Goal: Transaction & Acquisition: Purchase product/service

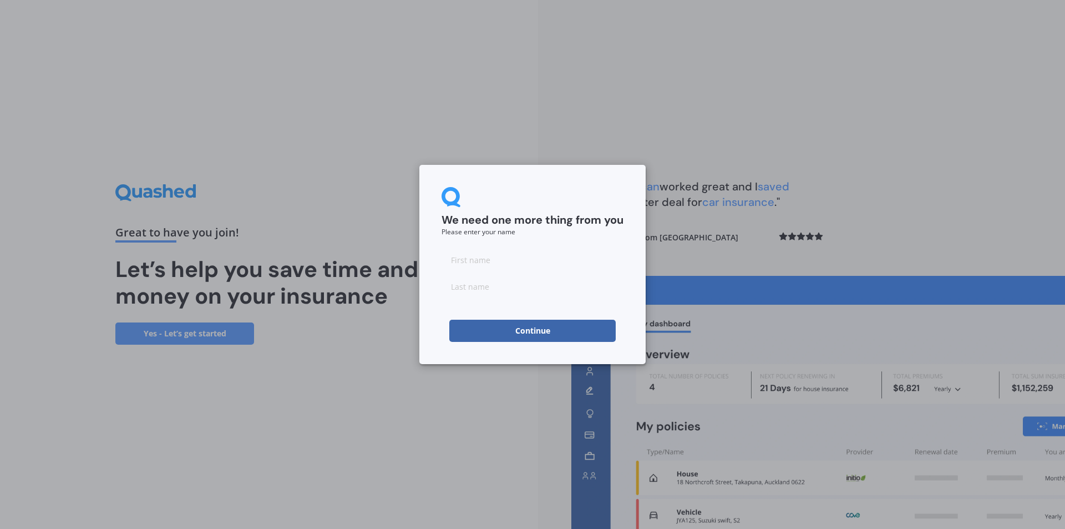
click at [495, 259] on input at bounding box center [533, 259] width 182 height 22
type input "[PERSON_NAME]"
click at [490, 281] on input at bounding box center [533, 286] width 182 height 22
type input "Rolls"
click at [519, 333] on button "Continue" at bounding box center [532, 330] width 166 height 22
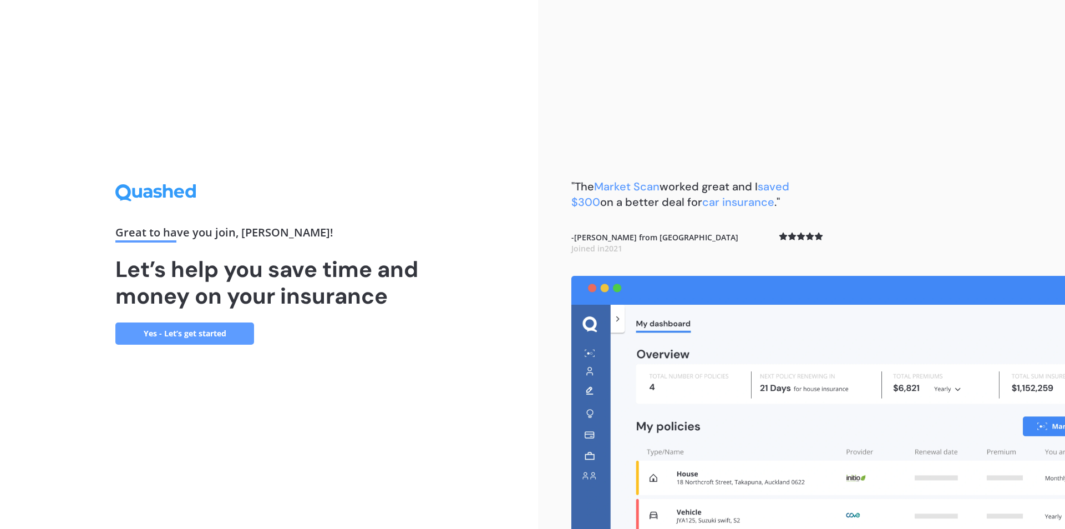
click at [204, 337] on link "Yes - Let’s get started" at bounding box center [184, 333] width 139 height 22
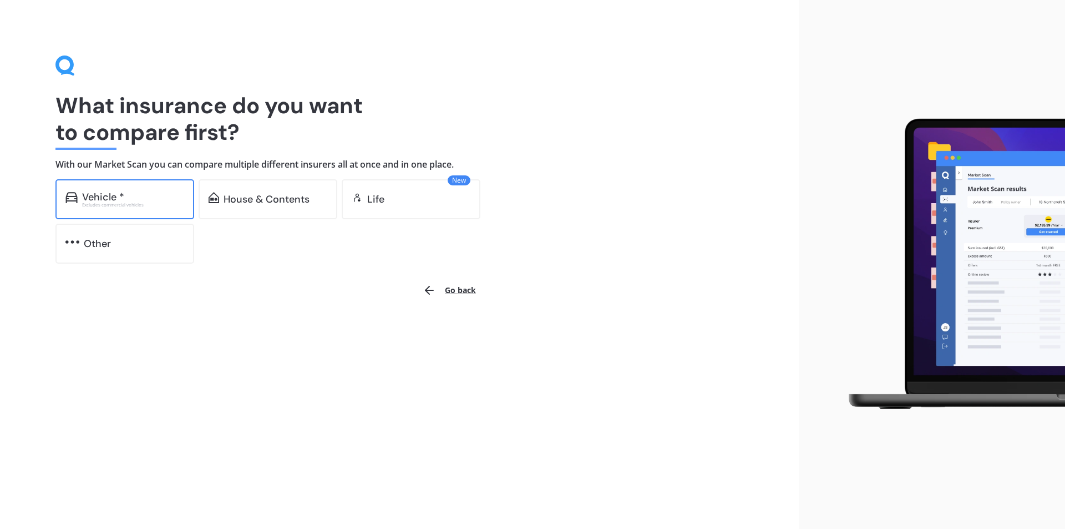
click at [134, 206] on div "Excludes commercial vehicles" at bounding box center [133, 204] width 102 height 4
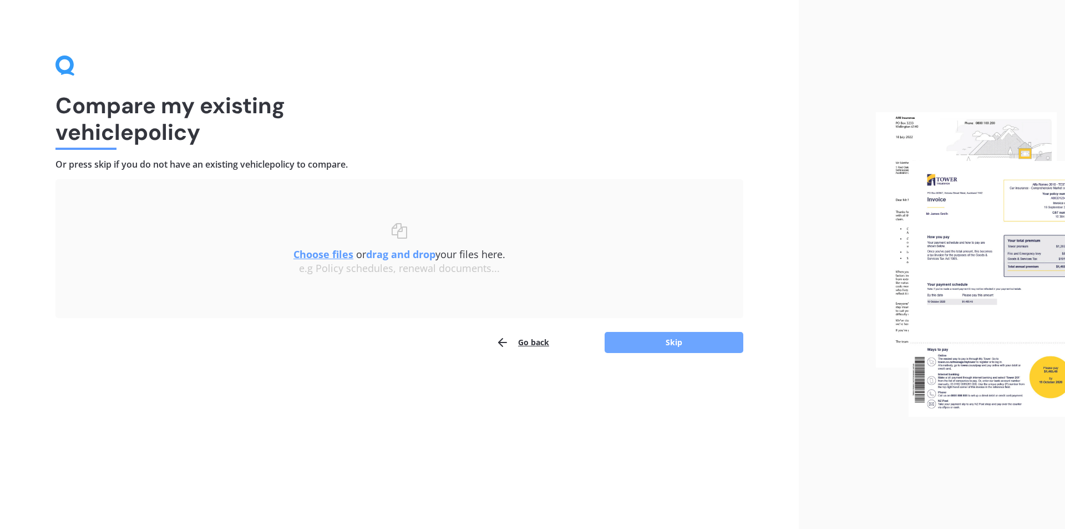
click at [664, 342] on button "Skip" at bounding box center [674, 342] width 139 height 21
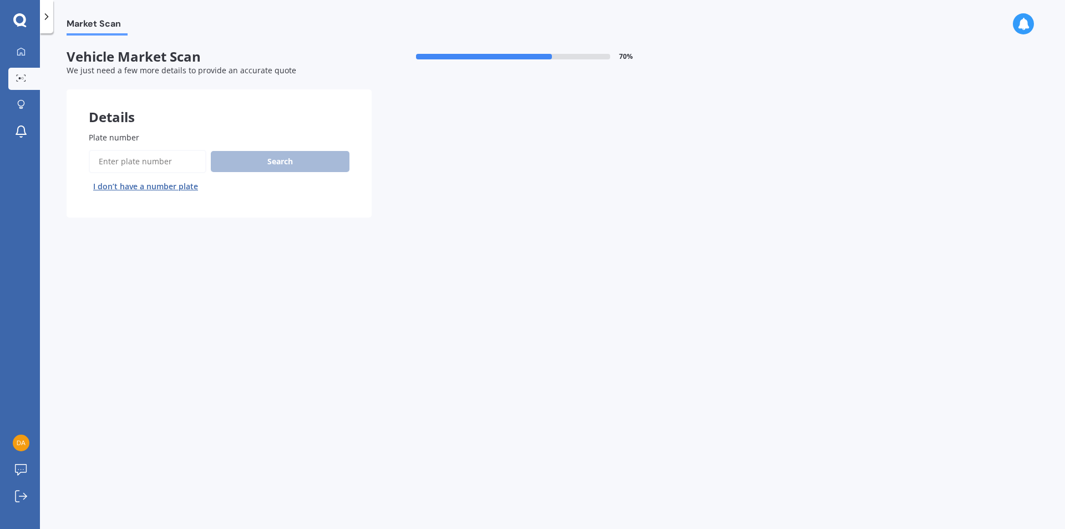
click at [159, 157] on input "Plate number" at bounding box center [148, 161] width 118 height 23
type input "qyp139"
click at [263, 156] on button "Search" at bounding box center [280, 161] width 139 height 21
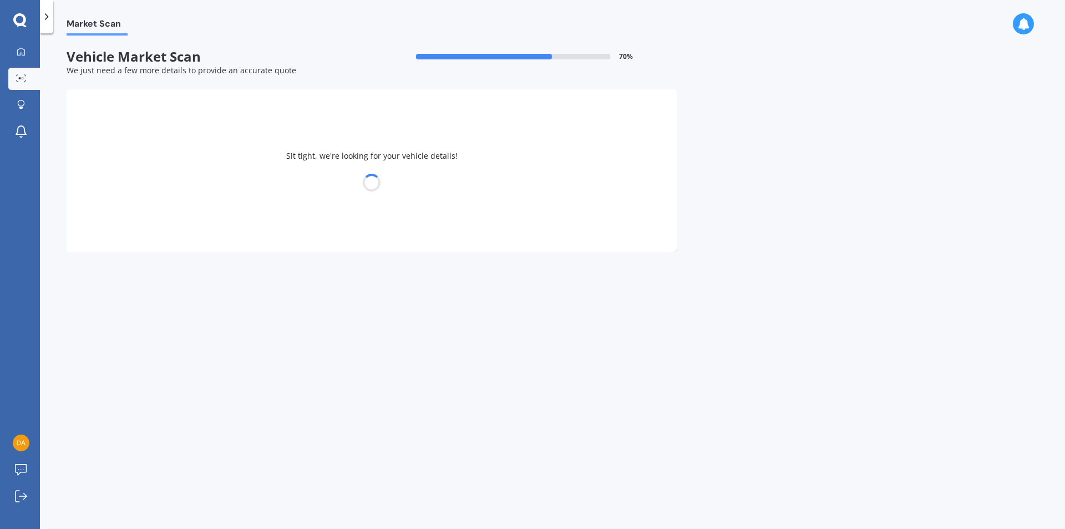
select select "MAZDA"
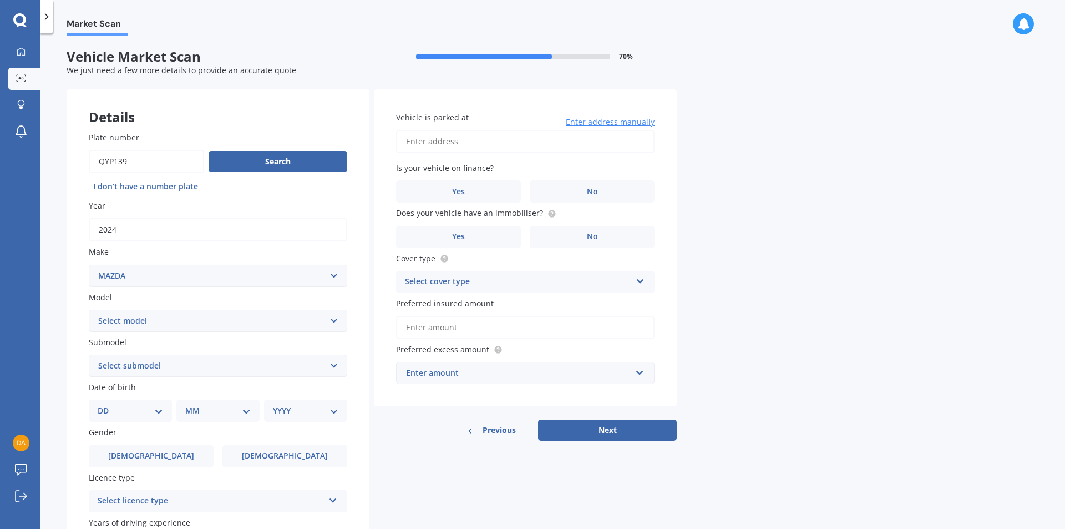
click at [225, 327] on select "Select model 121 2 3 323 323 / Familia 6 626 929 Atenza Autozam Axela AZ3 B2000…" at bounding box center [218, 321] width 258 height 22
select select "CX5"
click at [89, 310] on select "Select model 121 2 3 323 323 / Familia 6 626 929 Atenza Autozam Axela AZ3 B2000…" at bounding box center [218, 321] width 258 height 22
click at [148, 359] on select "Select submodel 2.2 Diesel 2WD XD 2.5S 4WD Diesel Limited 4WD GSX 2.2 Diesel St…" at bounding box center [218, 365] width 258 height 22
select select "AWD LIMITED"
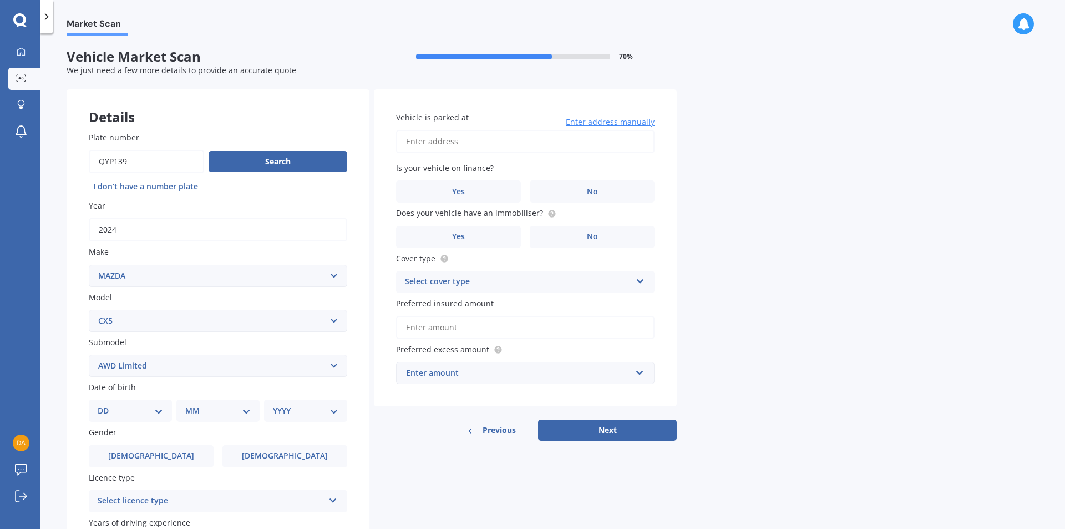
click at [89, 354] on select "Select submodel 2.2 Diesel 2WD XD 2.5S 4WD Diesel Limited 4WD GSX 2.2 Diesel St…" at bounding box center [218, 365] width 258 height 22
click at [136, 409] on select "DD 01 02 03 04 05 06 07 08 09 10 11 12 13 14 15 16 17 18 19 20 21 22 23 24 25 2…" at bounding box center [130, 410] width 65 height 12
select select "20"
click at [106, 404] on select "DD 01 02 03 04 05 06 07 08 09 10 11 12 13 14 15 16 17 18 19 20 21 22 23 24 25 2…" at bounding box center [130, 410] width 65 height 12
click at [200, 412] on select "MM 01 02 03 04 05 06 07 08 09 10 11 12" at bounding box center [220, 410] width 61 height 12
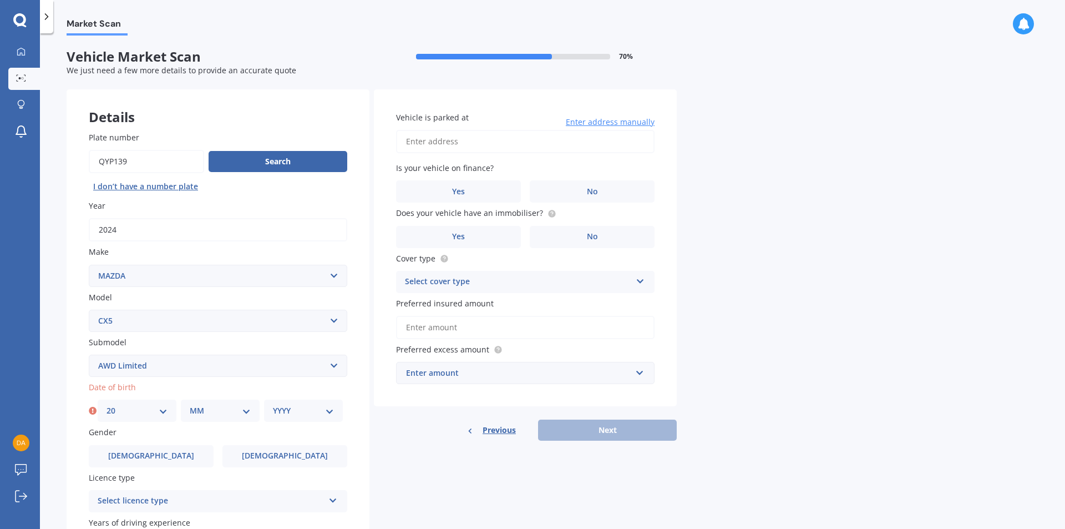
select select "05"
click at [190, 404] on select "MM 01 02 03 04 05 06 07 08 09 10 11 12" at bounding box center [220, 410] width 61 height 12
click at [296, 412] on select "YYYY 2025 2024 2023 2022 2021 2020 2019 2018 2017 2016 2015 2014 2013 2012 2011…" at bounding box center [303, 410] width 61 height 12
click at [130, 412] on select "DD 01 02 03 04 05 06 07 08 09 10 11 12 13 14 15 16 17 18 19 20 21 22 23 24 25 2…" at bounding box center [136, 410] width 61 height 12
click at [106, 404] on select "DD 01 02 03 04 05 06 07 08 09 10 11 12 13 14 15 16 17 18 19 20 21 22 23 24 25 2…" at bounding box center [136, 410] width 61 height 12
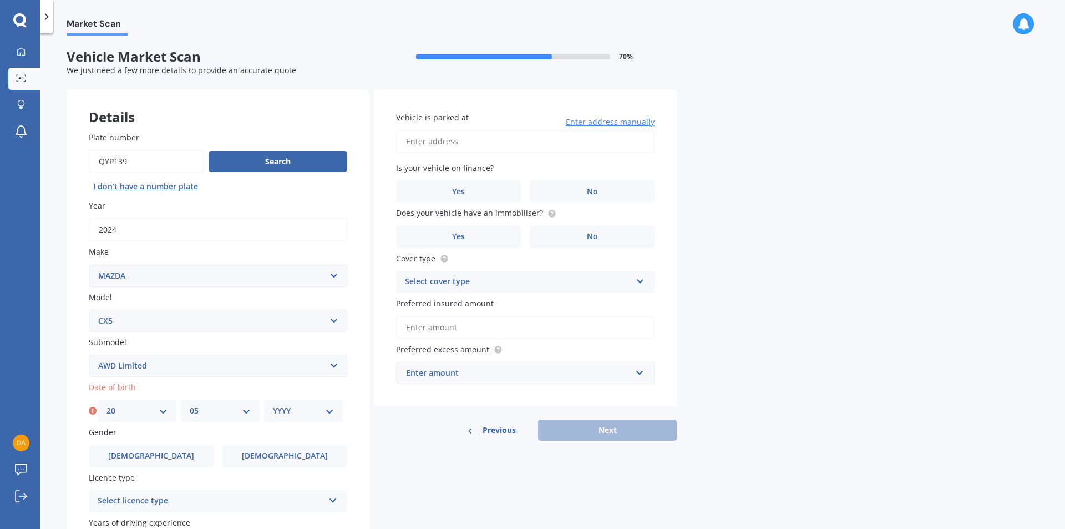
click at [92, 410] on icon at bounding box center [93, 410] width 8 height 11
click at [315, 410] on select "YYYY 2025 2024 2023 2022 2021 2020 2019 2018 2017 2016 2015 2014 2013 2012 2011…" at bounding box center [303, 410] width 61 height 12
select select "1991"
click at [273, 404] on select "YYYY 2025 2024 2023 2022 2021 2020 2019 2018 2017 2016 2015 2014 2013 2012 2011…" at bounding box center [303, 410] width 61 height 12
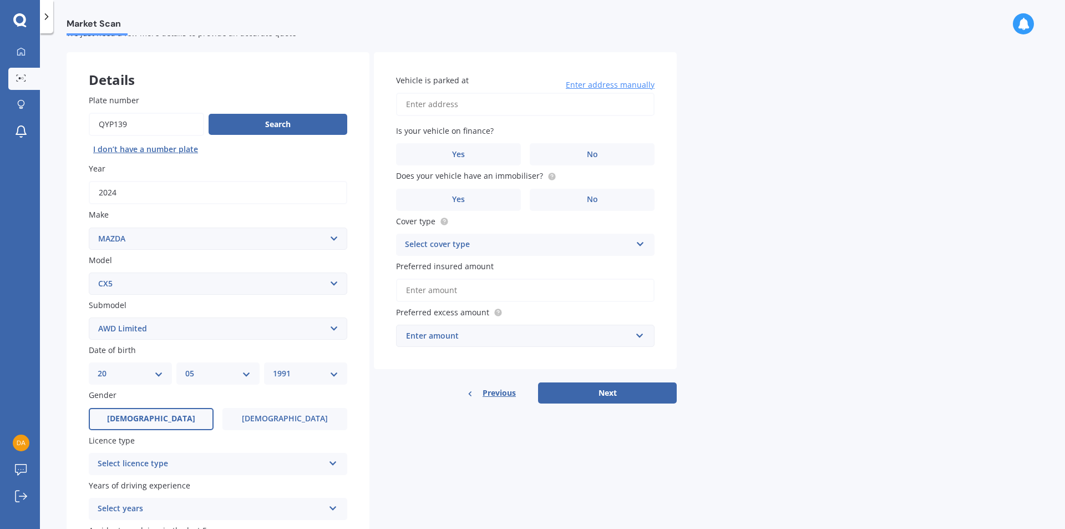
scroll to position [55, 0]
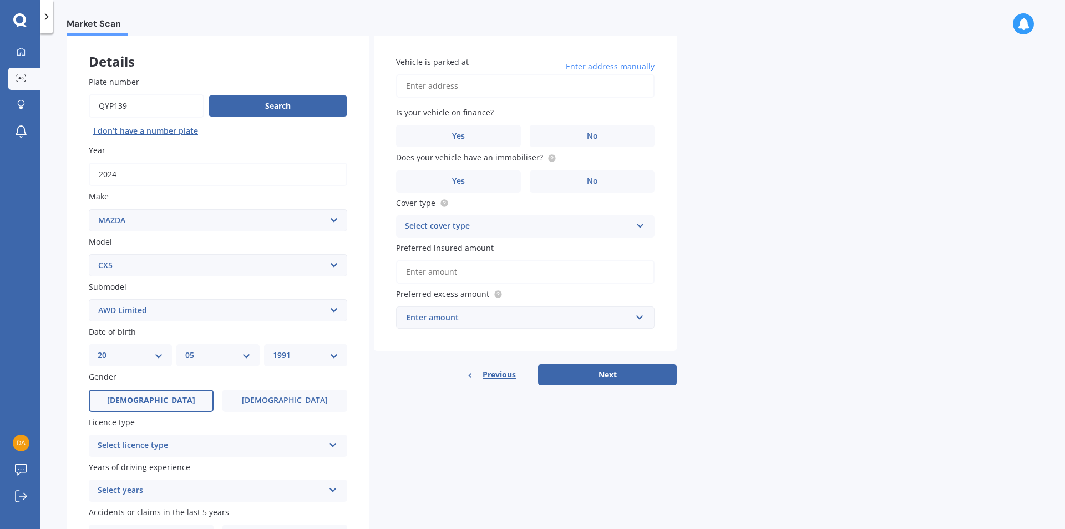
click at [116, 402] on label "[DEMOGRAPHIC_DATA]" at bounding box center [151, 400] width 125 height 22
click at [0, 0] on input "[DEMOGRAPHIC_DATA]" at bounding box center [0, 0] width 0 height 0
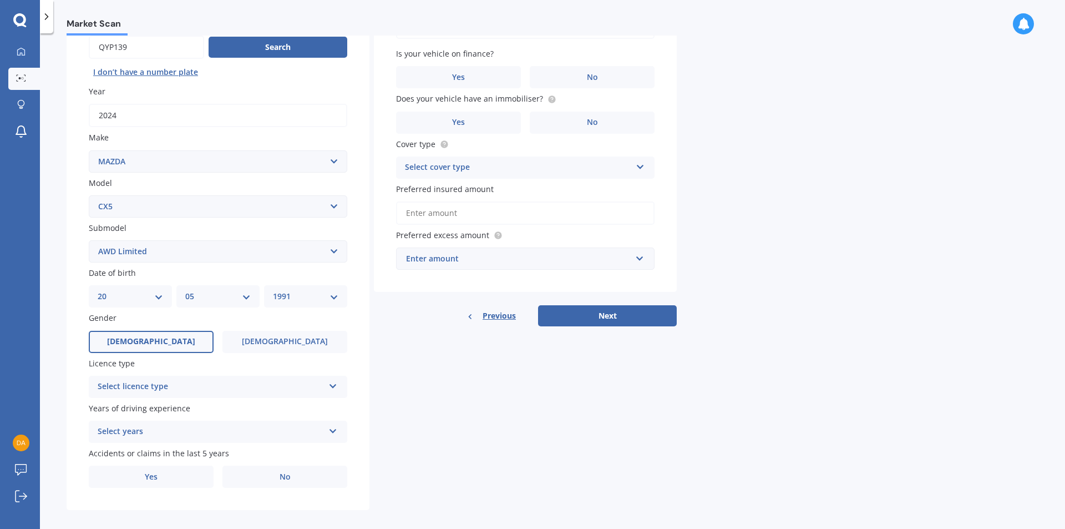
scroll to position [124, 0]
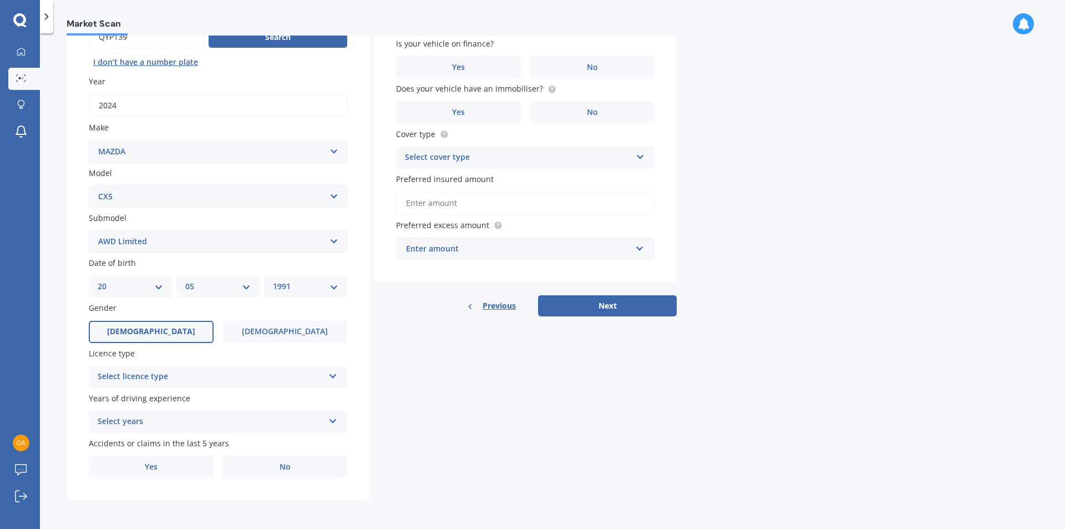
click at [226, 376] on div "Select licence type" at bounding box center [211, 376] width 226 height 13
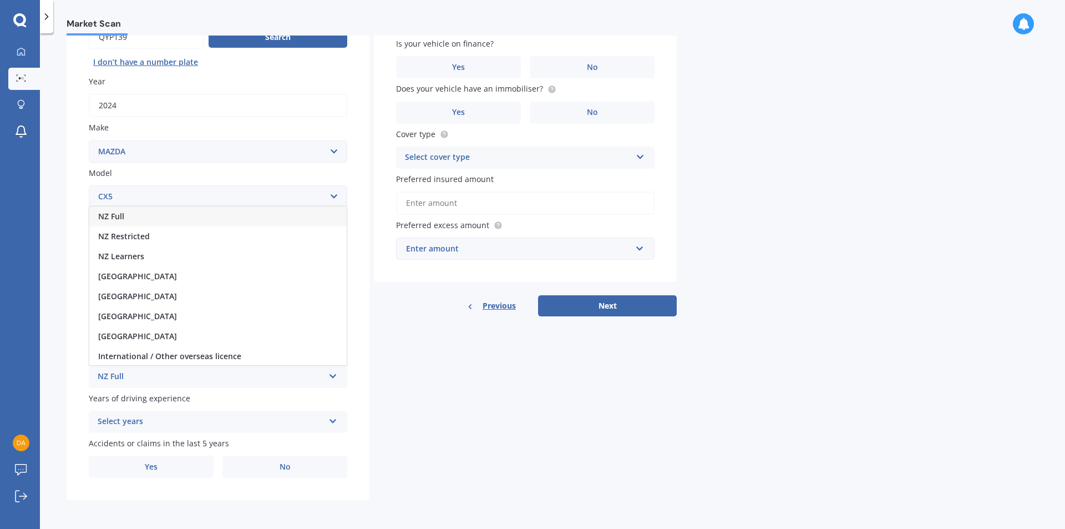
click at [120, 212] on span "NZ Full" at bounding box center [111, 216] width 26 height 11
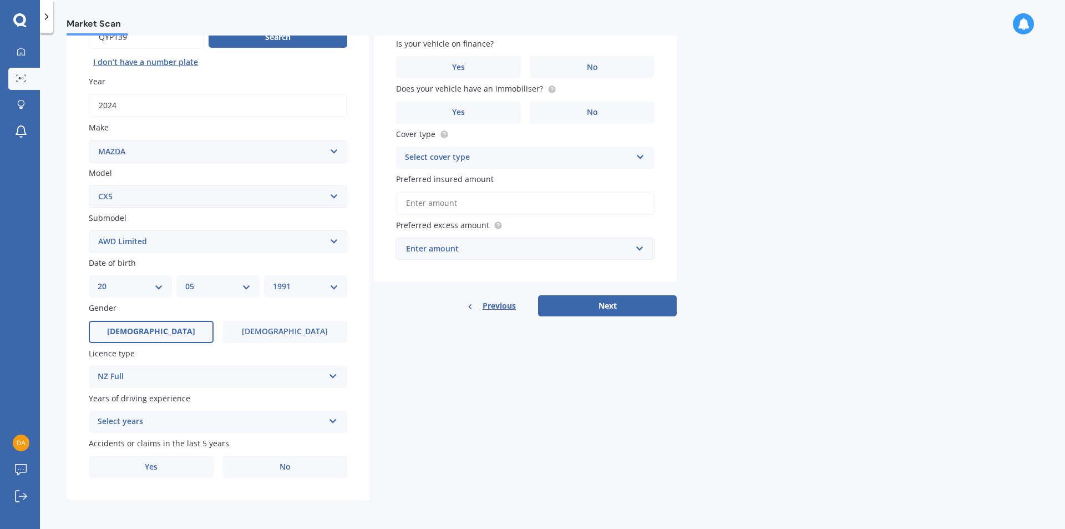
click at [133, 417] on div "Select years" at bounding box center [211, 421] width 226 height 13
click at [52, 423] on div "Market Scan Vehicle Market Scan 70 % We just need a few more details to provide…" at bounding box center [552, 282] width 1025 height 495
click at [158, 417] on div "5 or more years" at bounding box center [211, 421] width 226 height 13
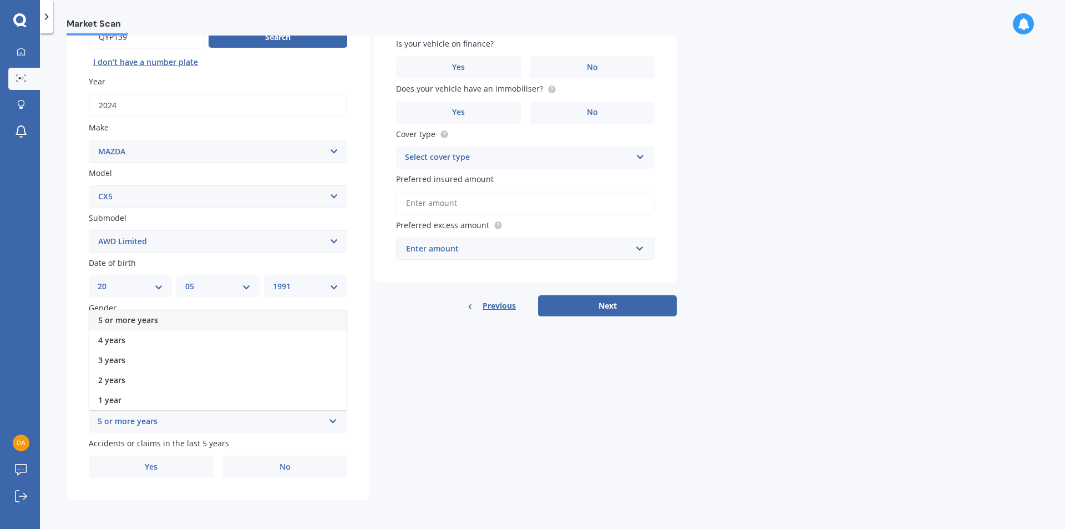
click at [121, 321] on span "5 or more years" at bounding box center [128, 320] width 60 height 11
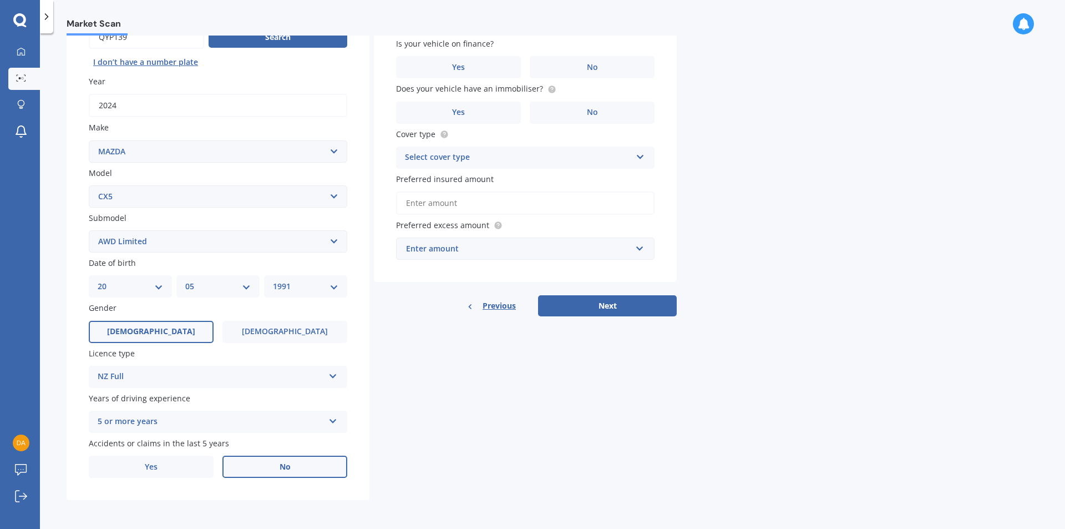
click at [262, 465] on label "No" at bounding box center [284, 466] width 125 height 22
click at [0, 0] on input "No" at bounding box center [0, 0] width 0 height 0
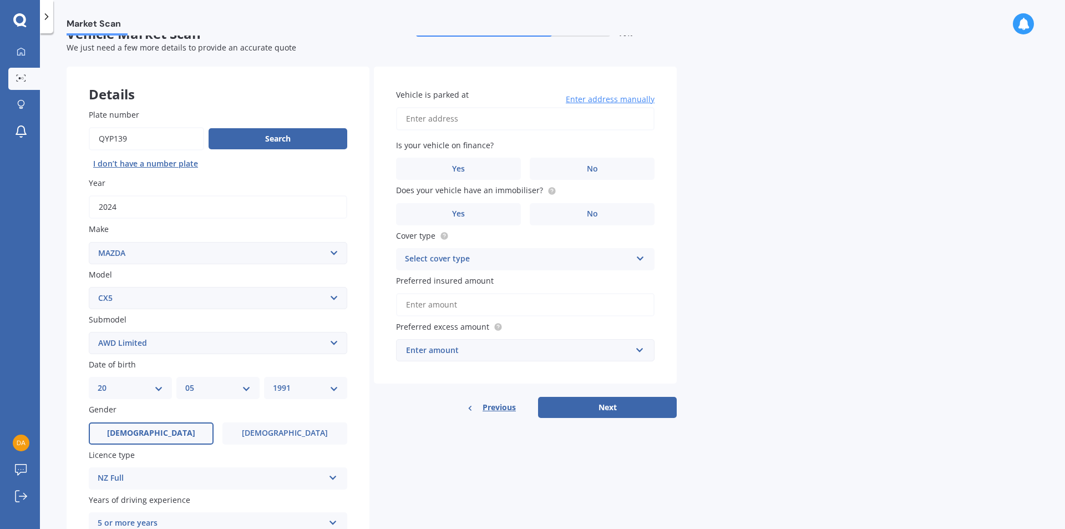
scroll to position [13, 0]
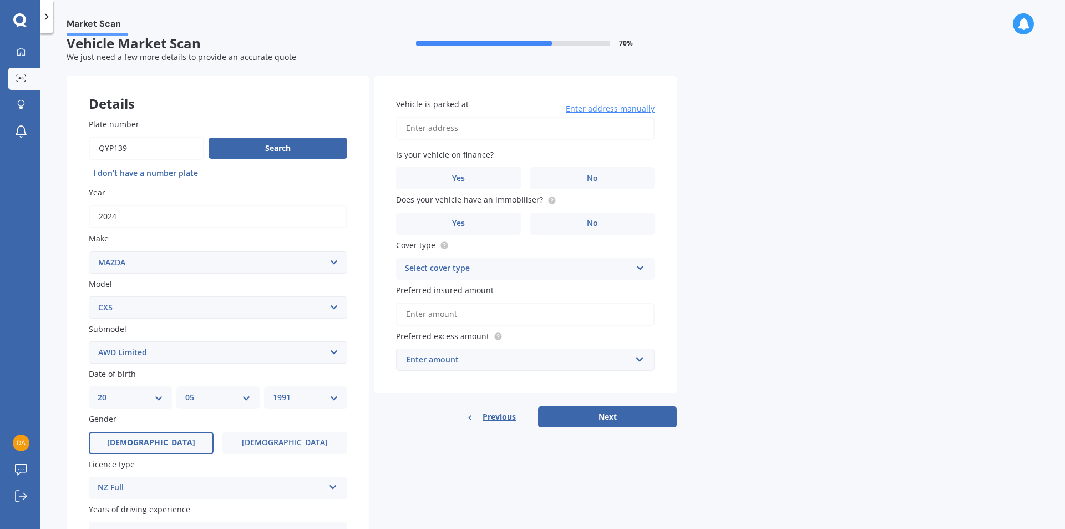
click at [453, 134] on input "Vehicle is parked at" at bounding box center [525, 127] width 258 height 23
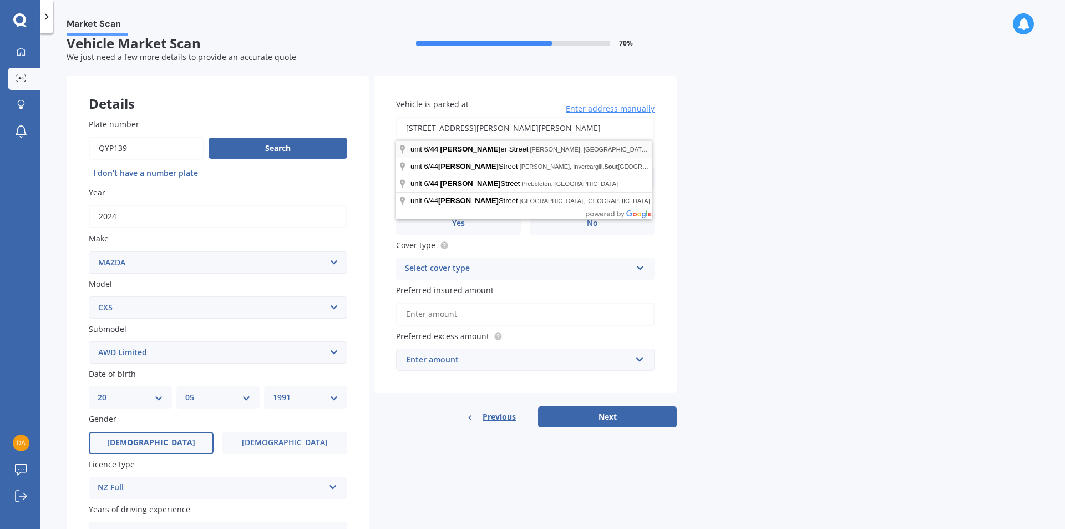
type input "[STREET_ADDRESS][PERSON_NAME][PERSON_NAME]"
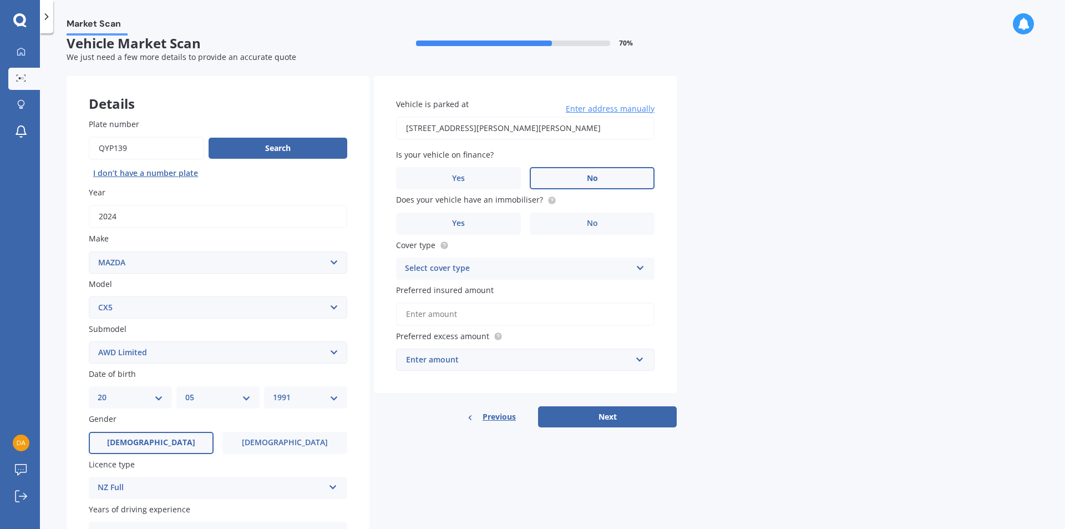
click at [608, 181] on label "No" at bounding box center [592, 178] width 125 height 22
click at [0, 0] on input "No" at bounding box center [0, 0] width 0 height 0
click at [426, 229] on label "Yes" at bounding box center [458, 223] width 125 height 22
click at [0, 0] on input "Yes" at bounding box center [0, 0] width 0 height 0
click at [576, 270] on div "Select cover type" at bounding box center [518, 268] width 226 height 13
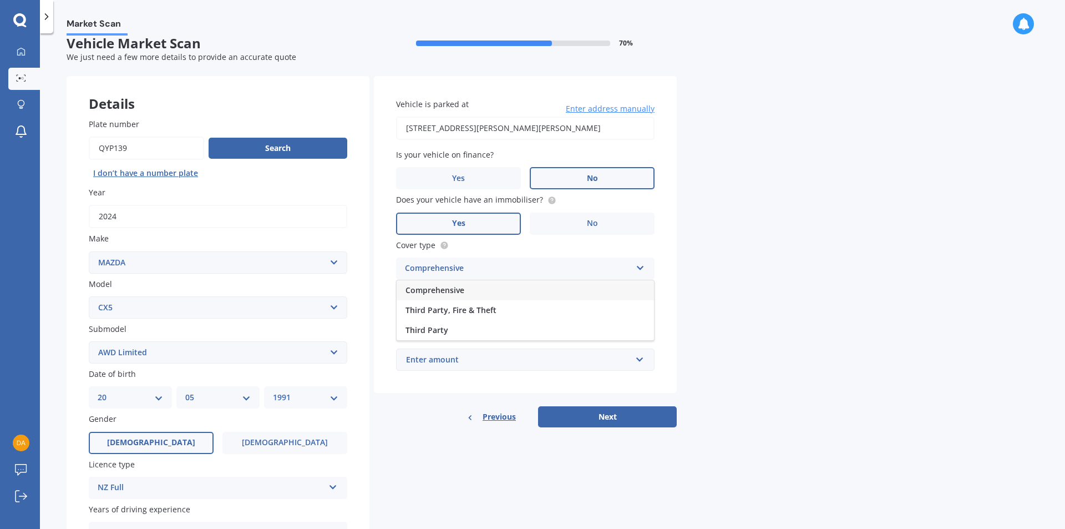
click at [438, 293] on span "Comprehensive" at bounding box center [434, 290] width 59 height 11
click at [469, 316] on input "Preferred insured amount" at bounding box center [525, 313] width 258 height 23
click at [416, 406] on div "Previous Next" at bounding box center [525, 416] width 303 height 21
click at [491, 354] on div "Enter amount" at bounding box center [518, 359] width 225 height 12
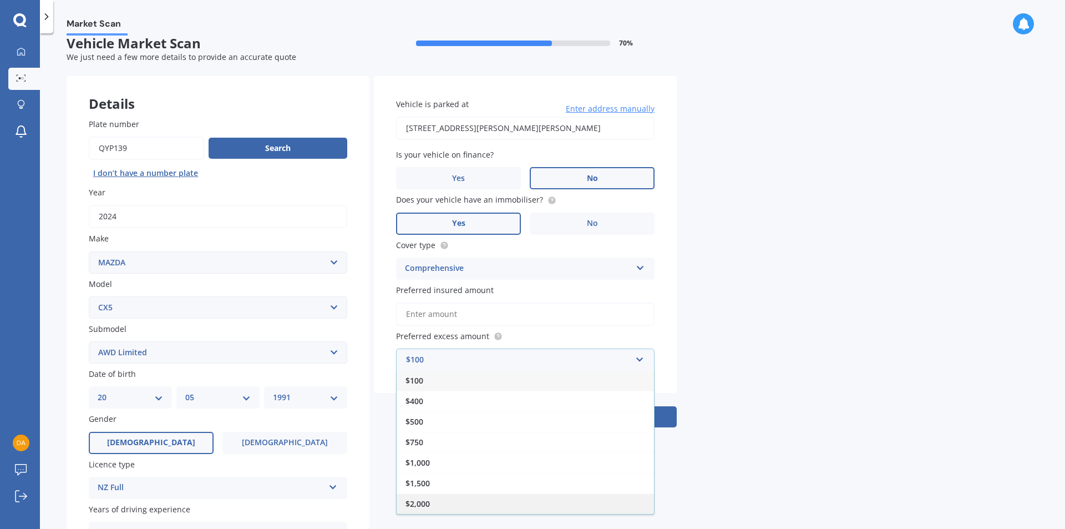
click at [445, 501] on div "$2,000" at bounding box center [525, 503] width 257 height 21
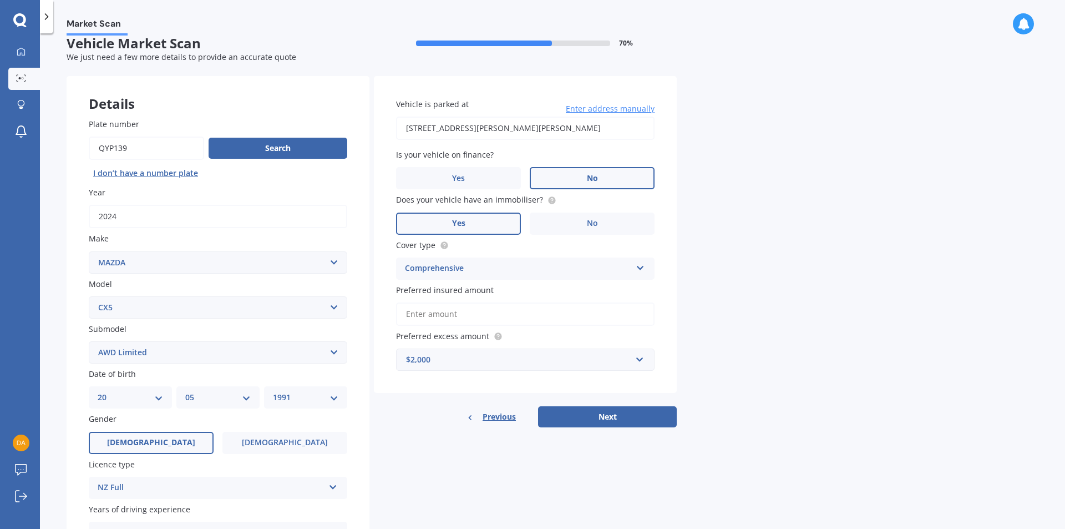
click at [460, 315] on input "Preferred insured amount" at bounding box center [525, 313] width 258 height 23
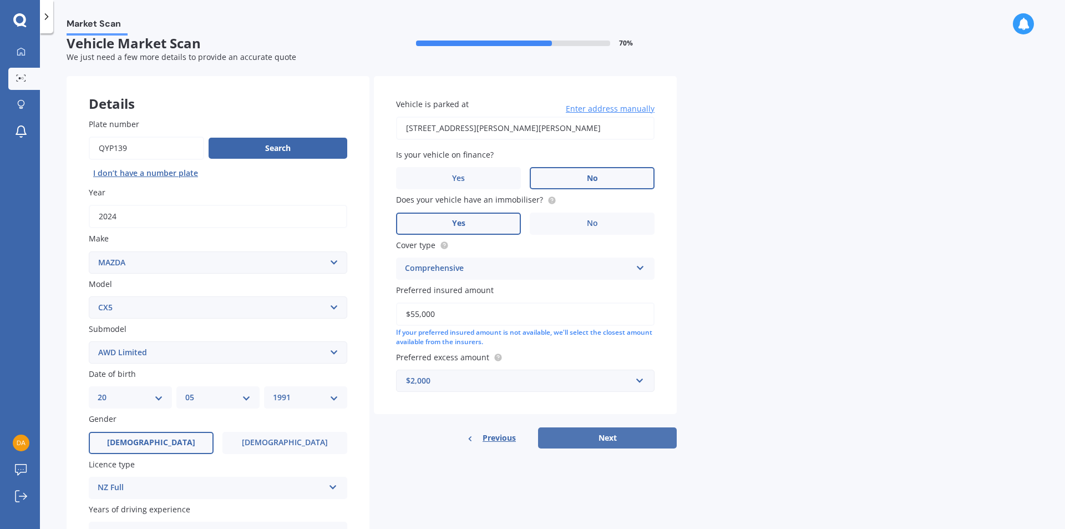
type input "$55,000"
click at [584, 437] on button "Next" at bounding box center [607, 437] width 139 height 21
select select "20"
select select "05"
select select "1991"
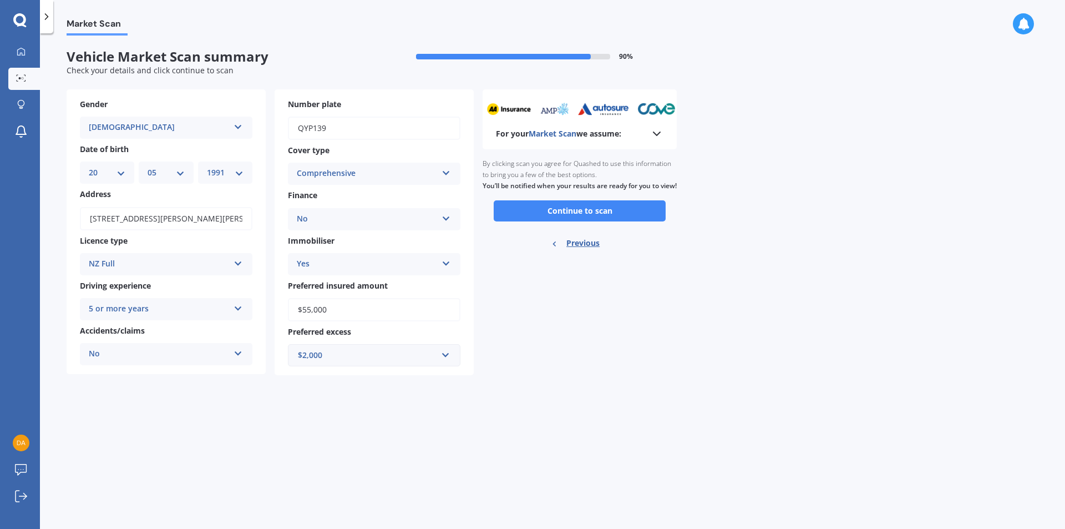
scroll to position [0, 0]
click at [557, 221] on button "Continue to scan" at bounding box center [580, 210] width 172 height 21
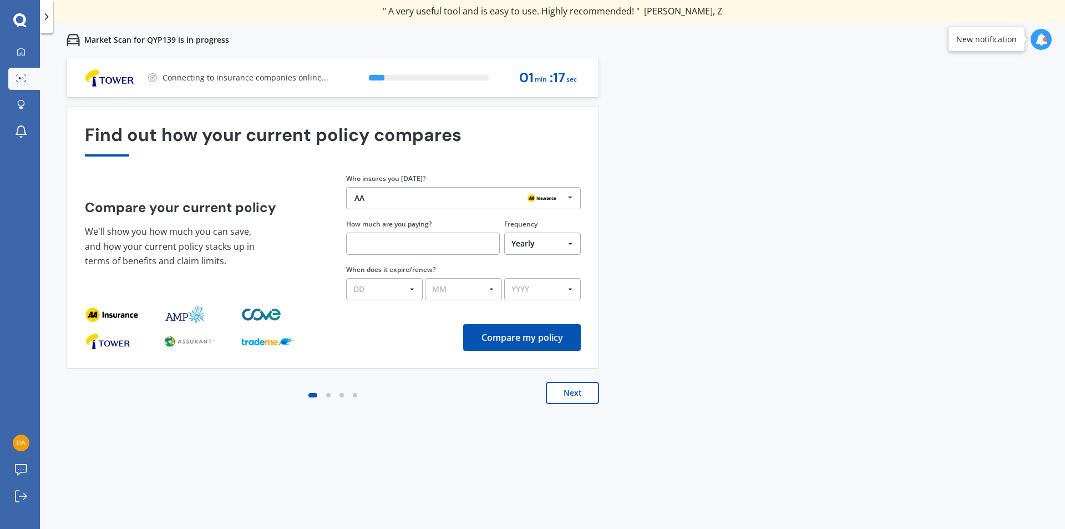
click at [563, 393] on button "Next" at bounding box center [572, 393] width 53 height 22
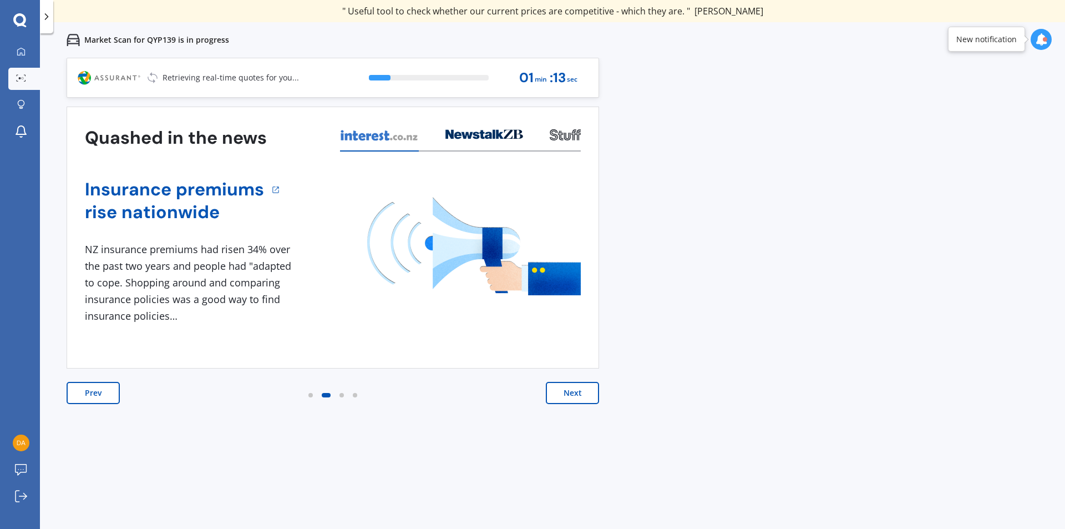
click at [565, 395] on button "Next" at bounding box center [572, 393] width 53 height 22
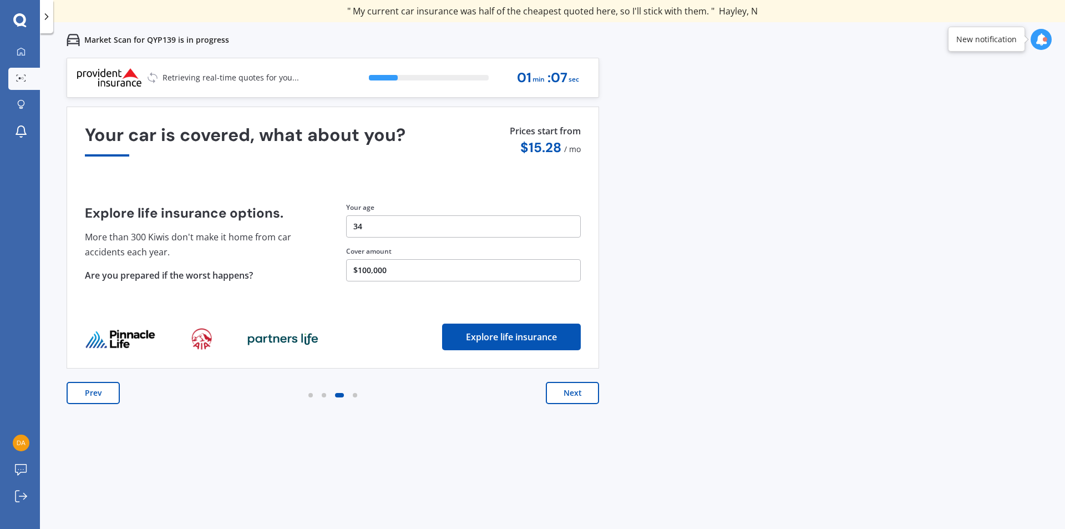
click at [570, 393] on button "Next" at bounding box center [572, 393] width 53 height 22
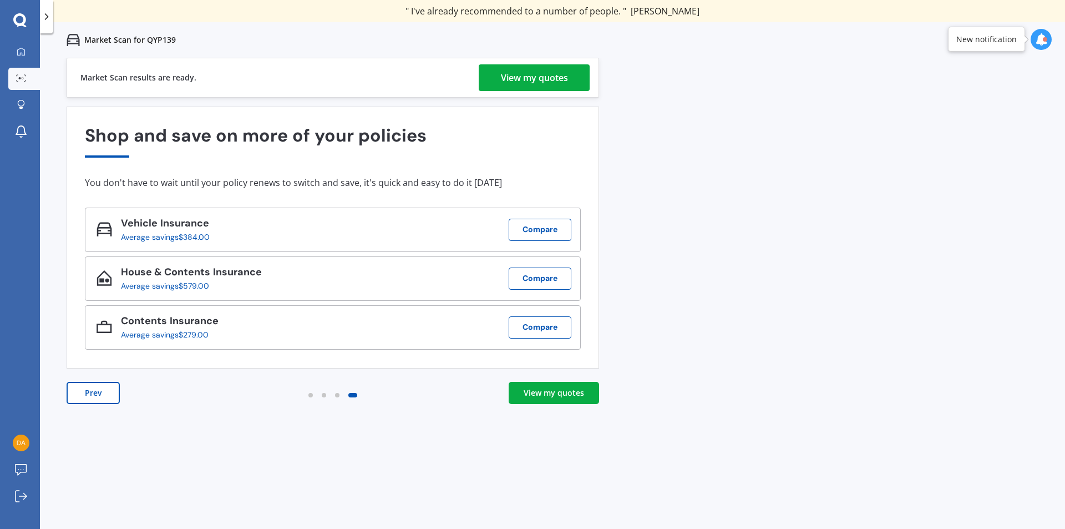
click at [556, 82] on div "View my quotes" at bounding box center [534, 77] width 67 height 27
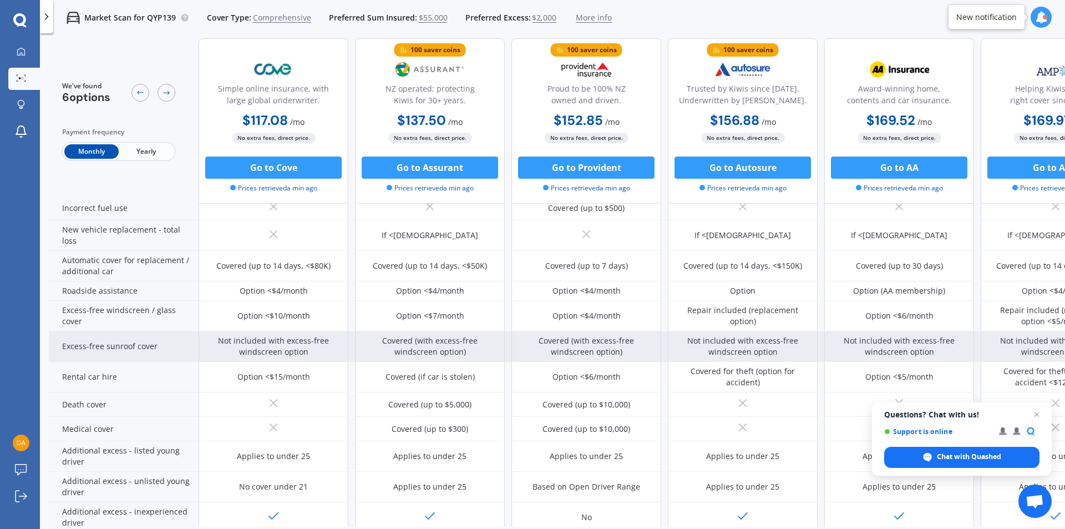
scroll to position [370, 0]
